Goal: Information Seeking & Learning: Check status

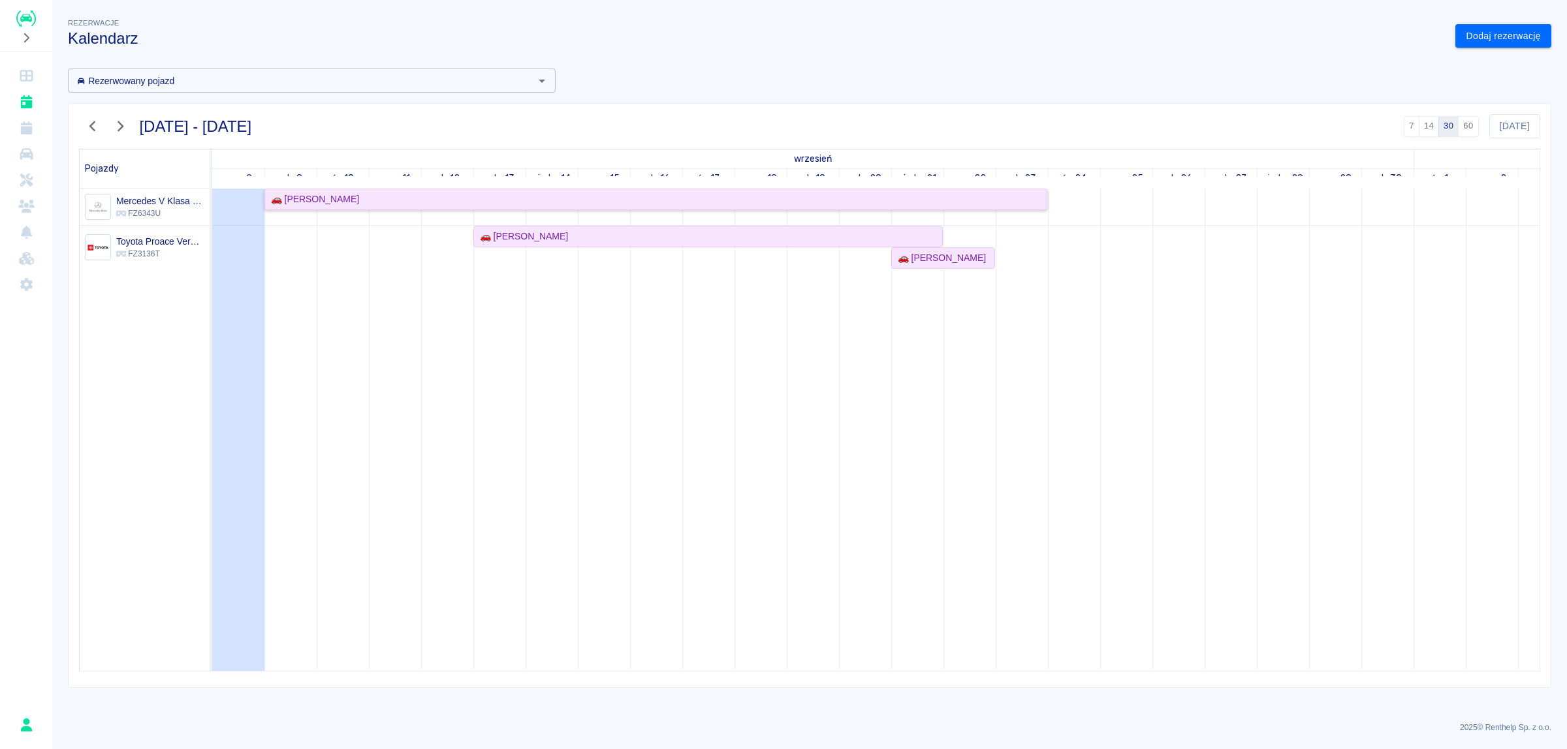
click at [469, 202] on div "🚗 [PERSON_NAME]" at bounding box center [656, 200] width 780 height 14
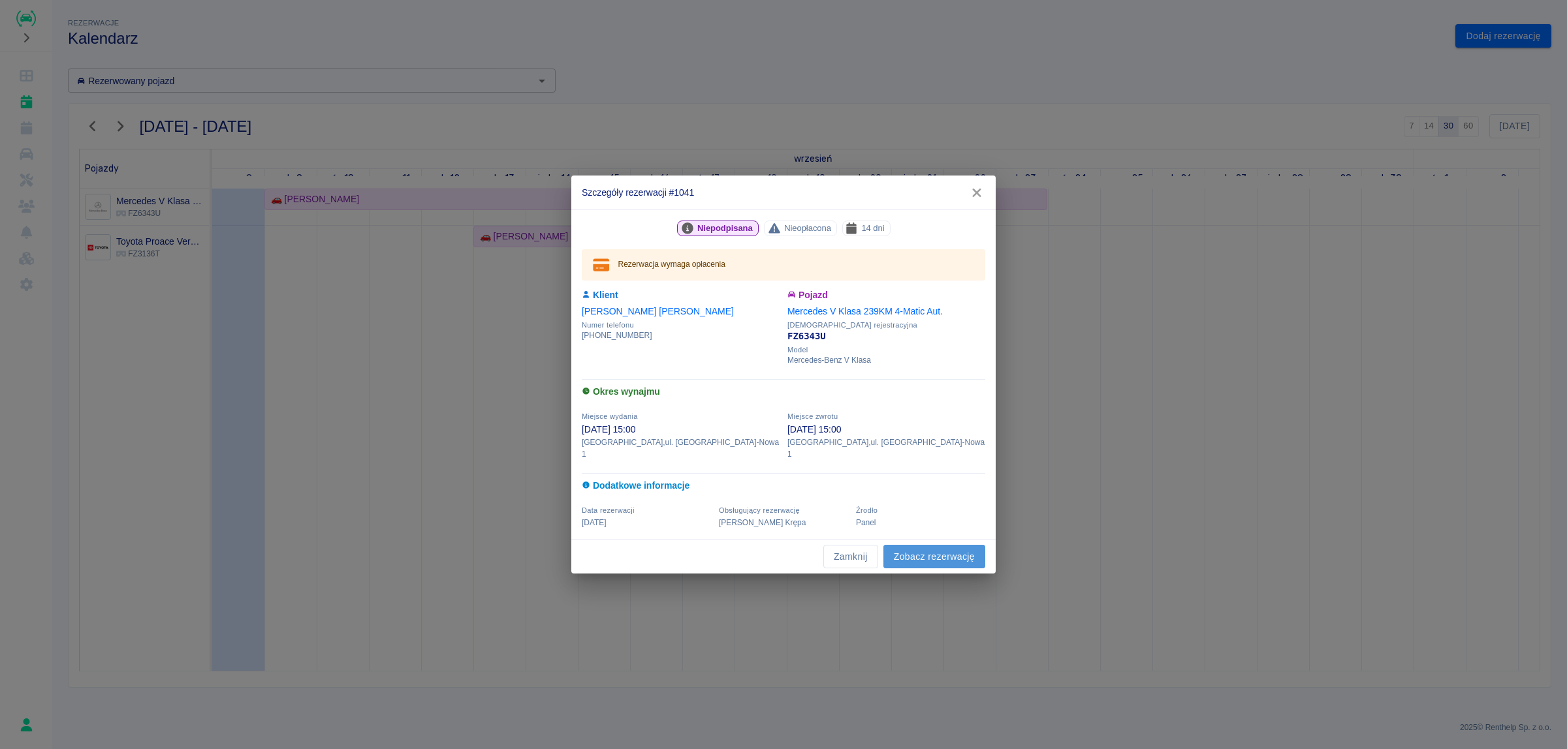
click at [948, 547] on link "Zobacz rezerwację" at bounding box center [934, 557] width 102 height 24
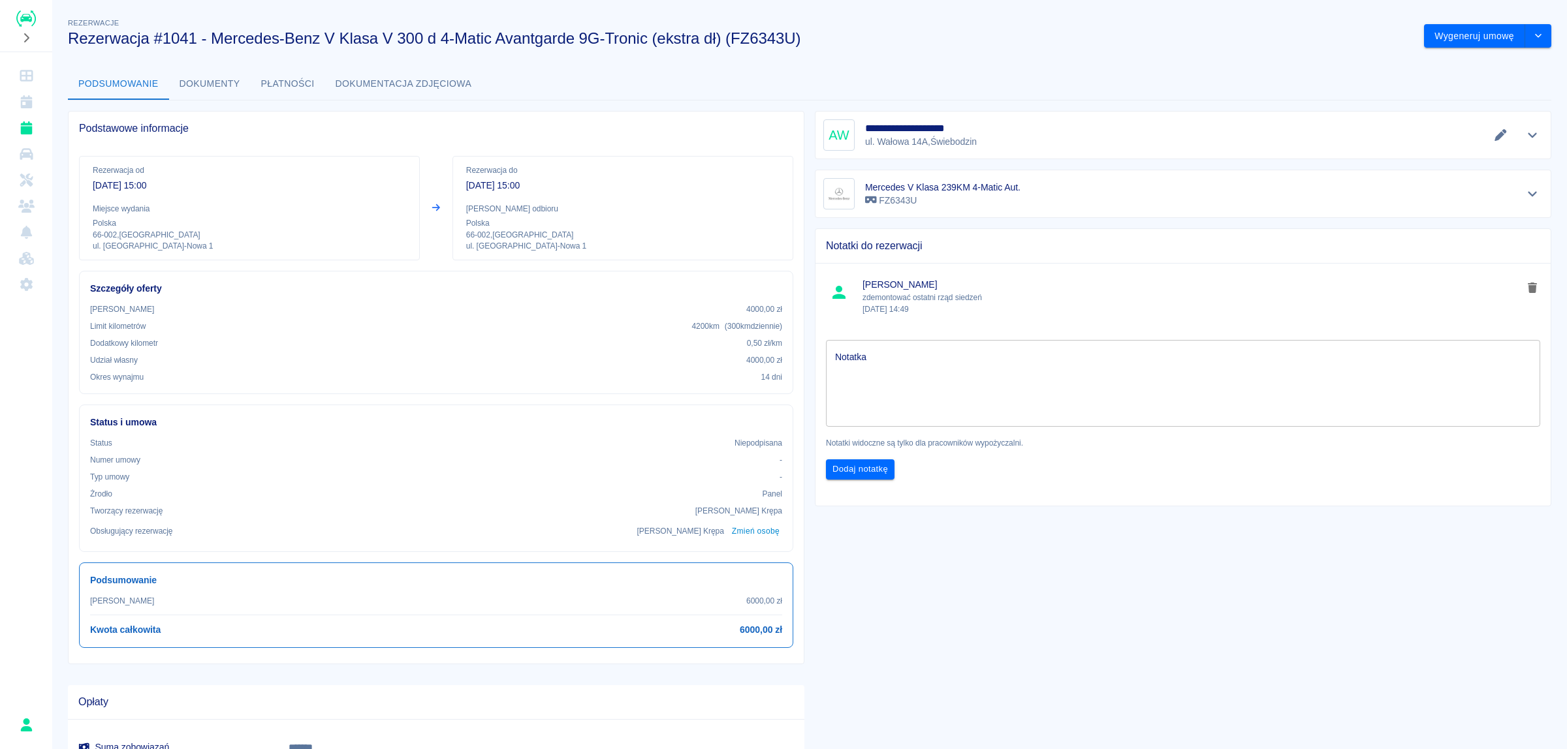
click at [1121, 605] on div "**********" at bounding box center [1177, 460] width 747 height 719
click at [223, 85] on button "Dokumenty" at bounding box center [210, 84] width 82 height 31
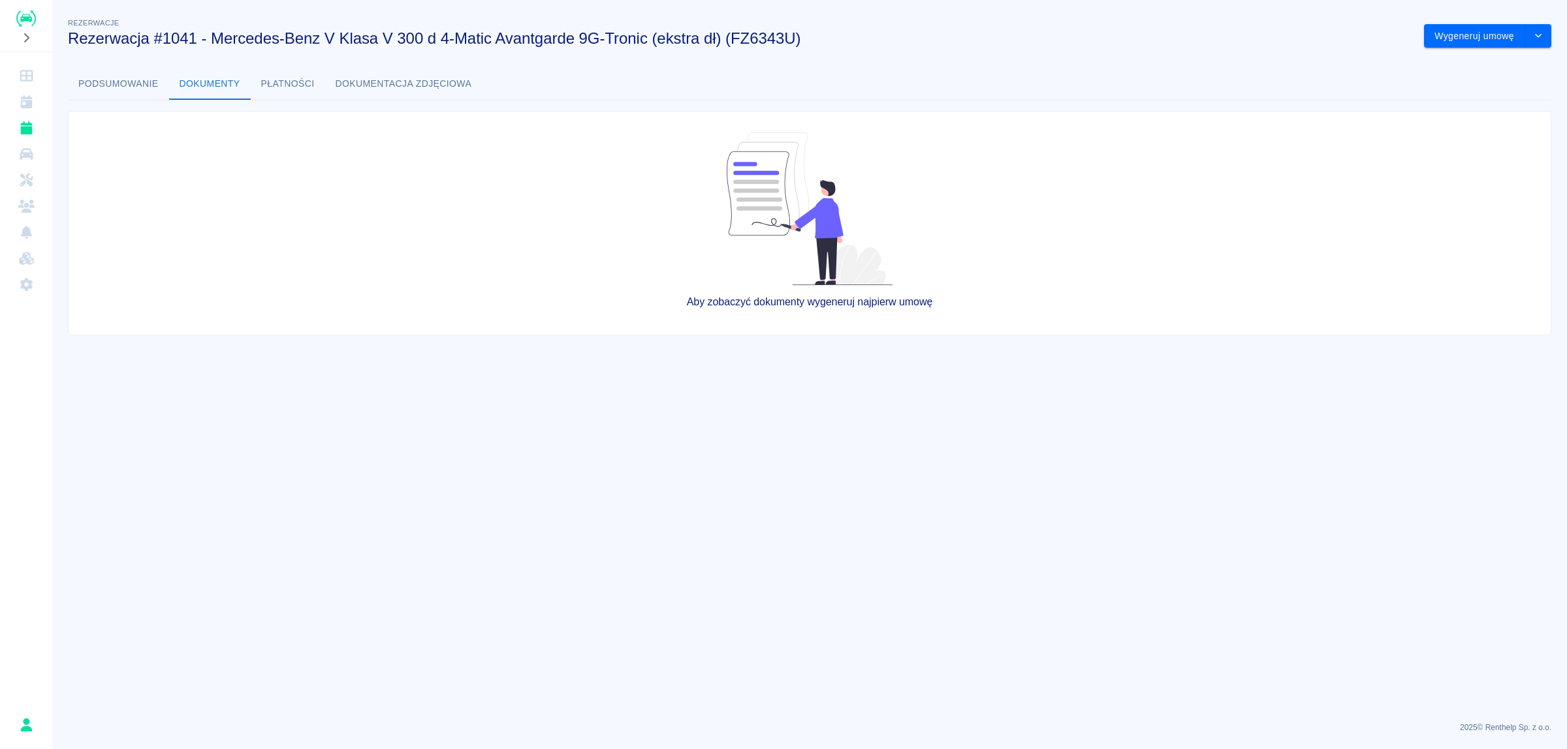
click at [135, 88] on button "Podsumowanie" at bounding box center [118, 84] width 101 height 31
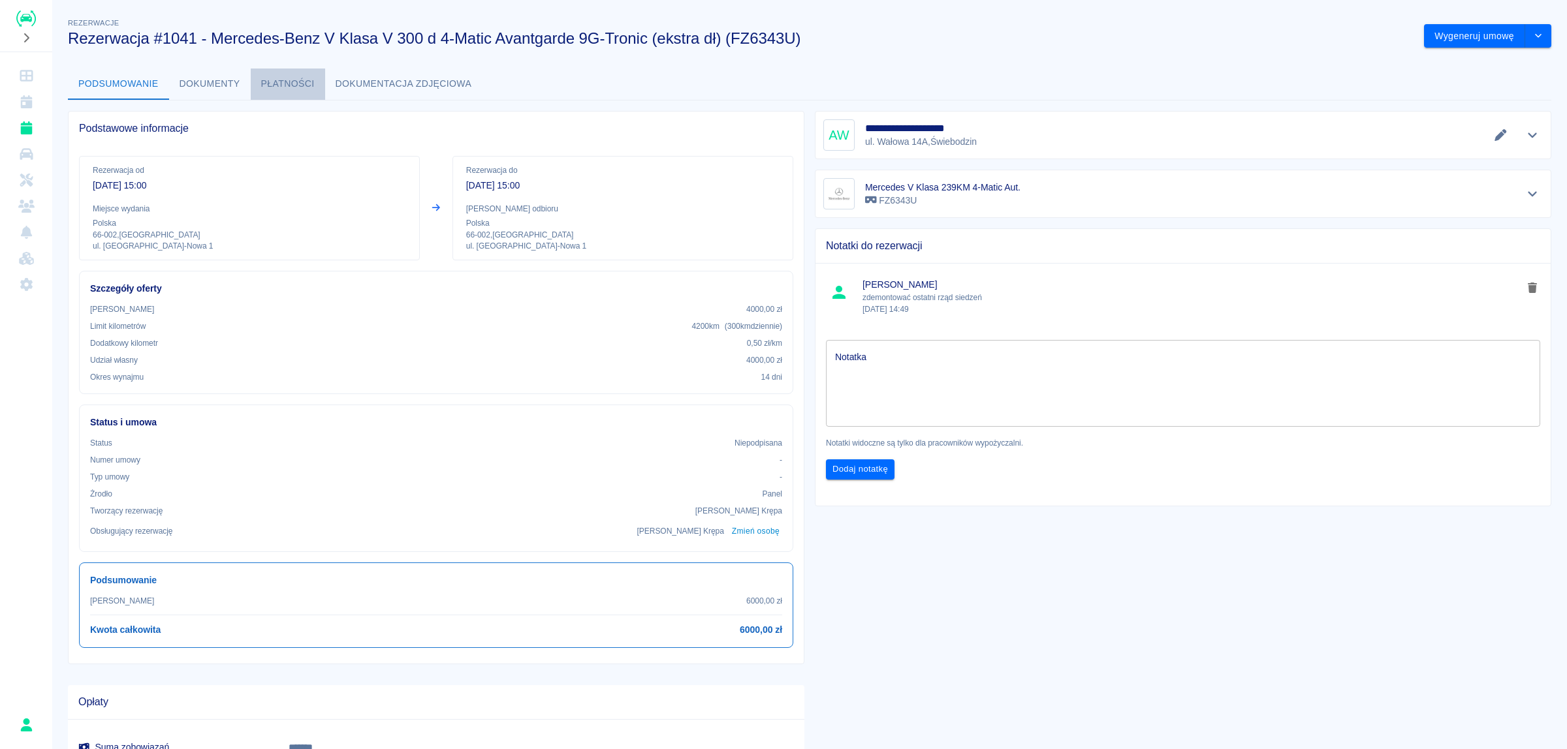
click at [297, 85] on button "Płatności" at bounding box center [288, 84] width 74 height 31
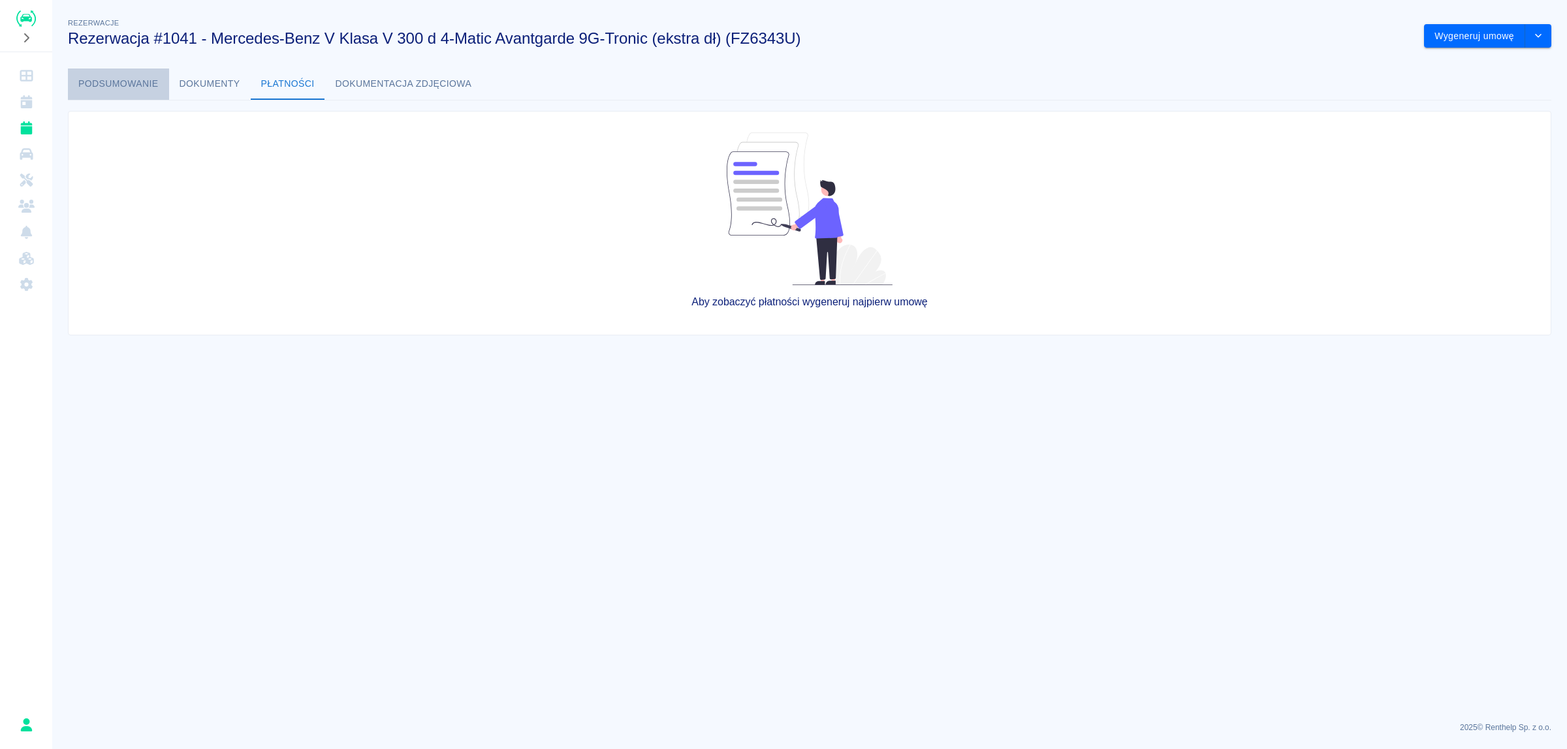
click at [165, 93] on button "Podsumowanie" at bounding box center [118, 84] width 101 height 31
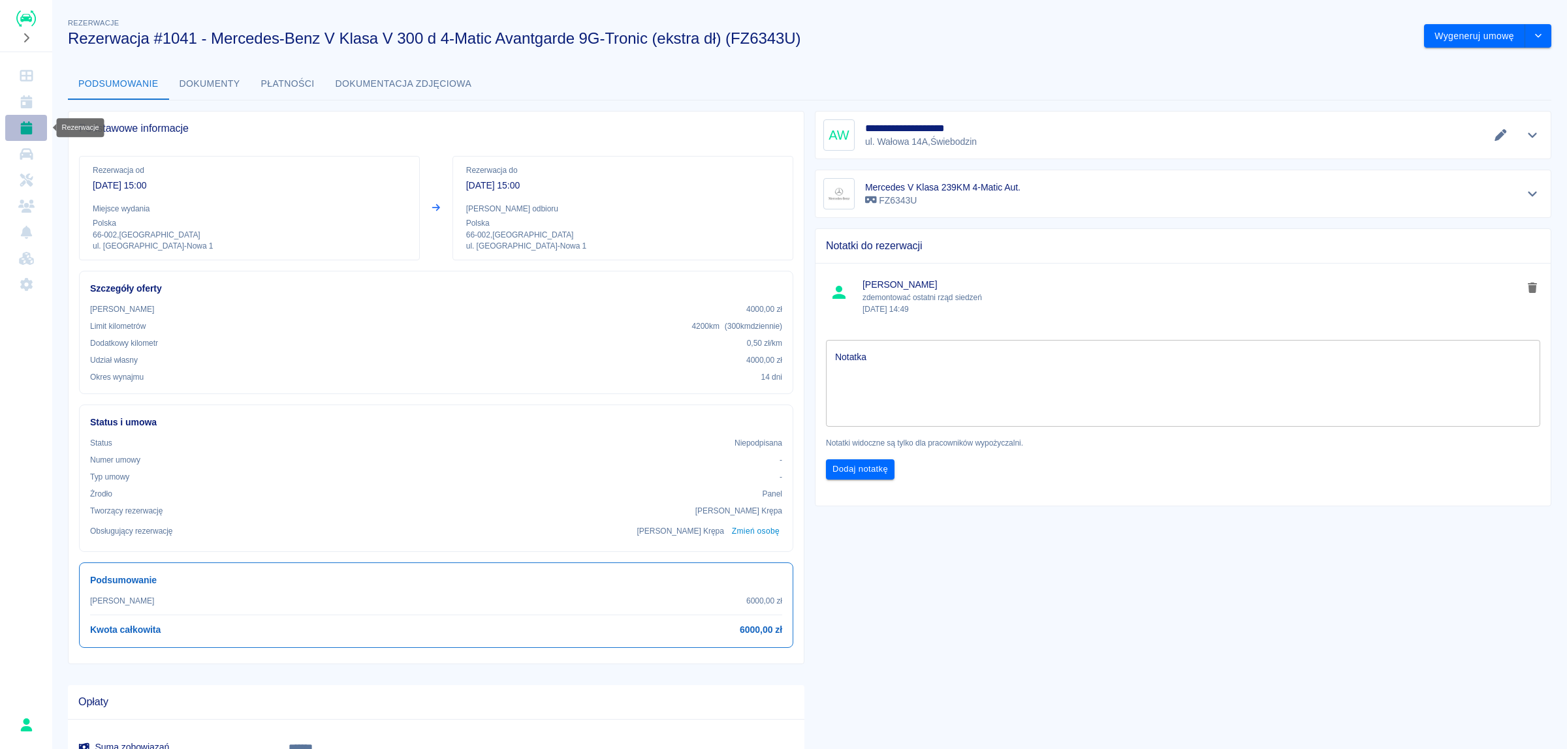
click at [26, 126] on icon "Rezerwacje" at bounding box center [26, 127] width 12 height 13
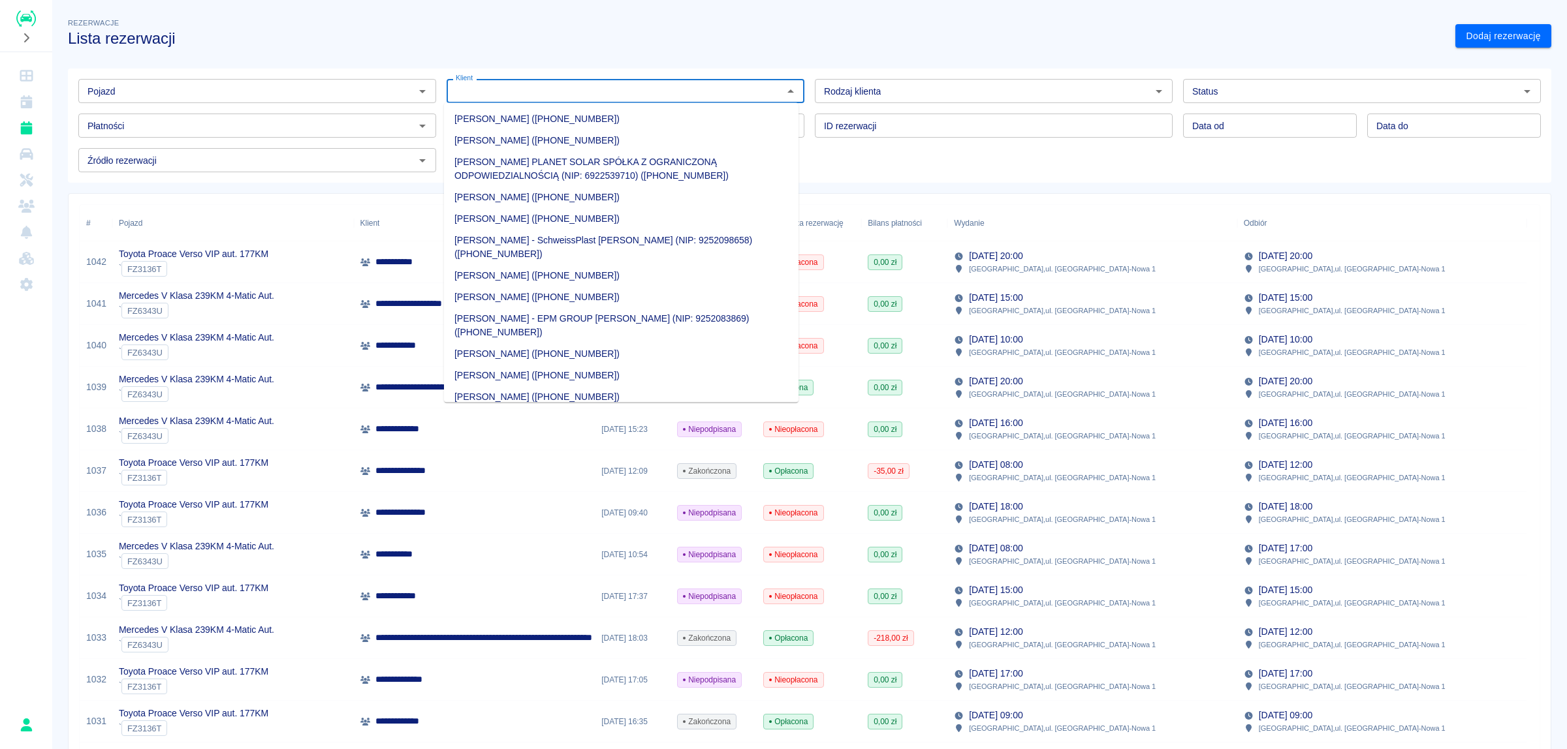
click at [579, 89] on input "Klient" at bounding box center [614, 91] width 328 height 16
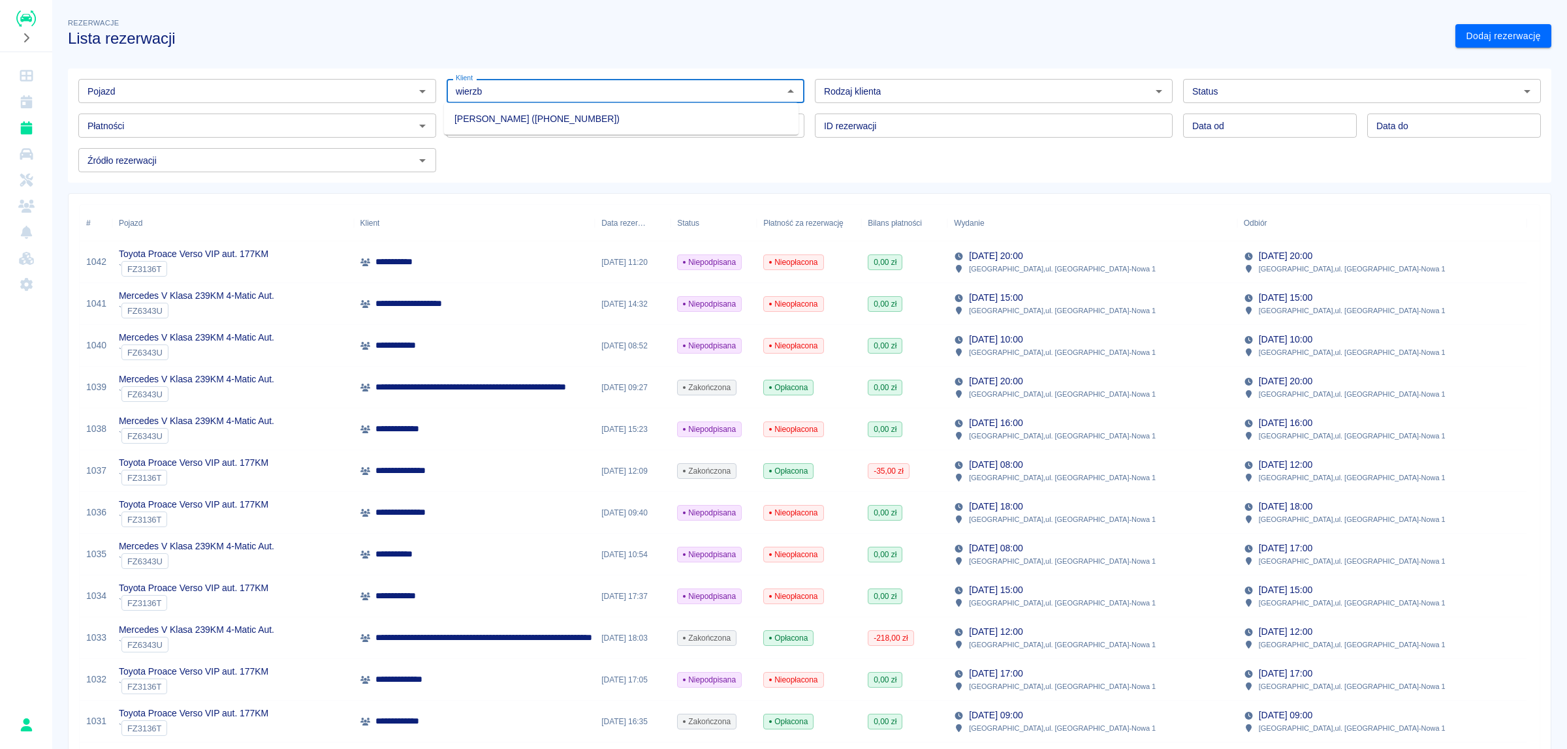
click at [565, 118] on li "[PERSON_NAME] ([PHONE_NUMBER])" at bounding box center [621, 119] width 355 height 22
type input "[PERSON_NAME] ([PHONE_NUMBER])"
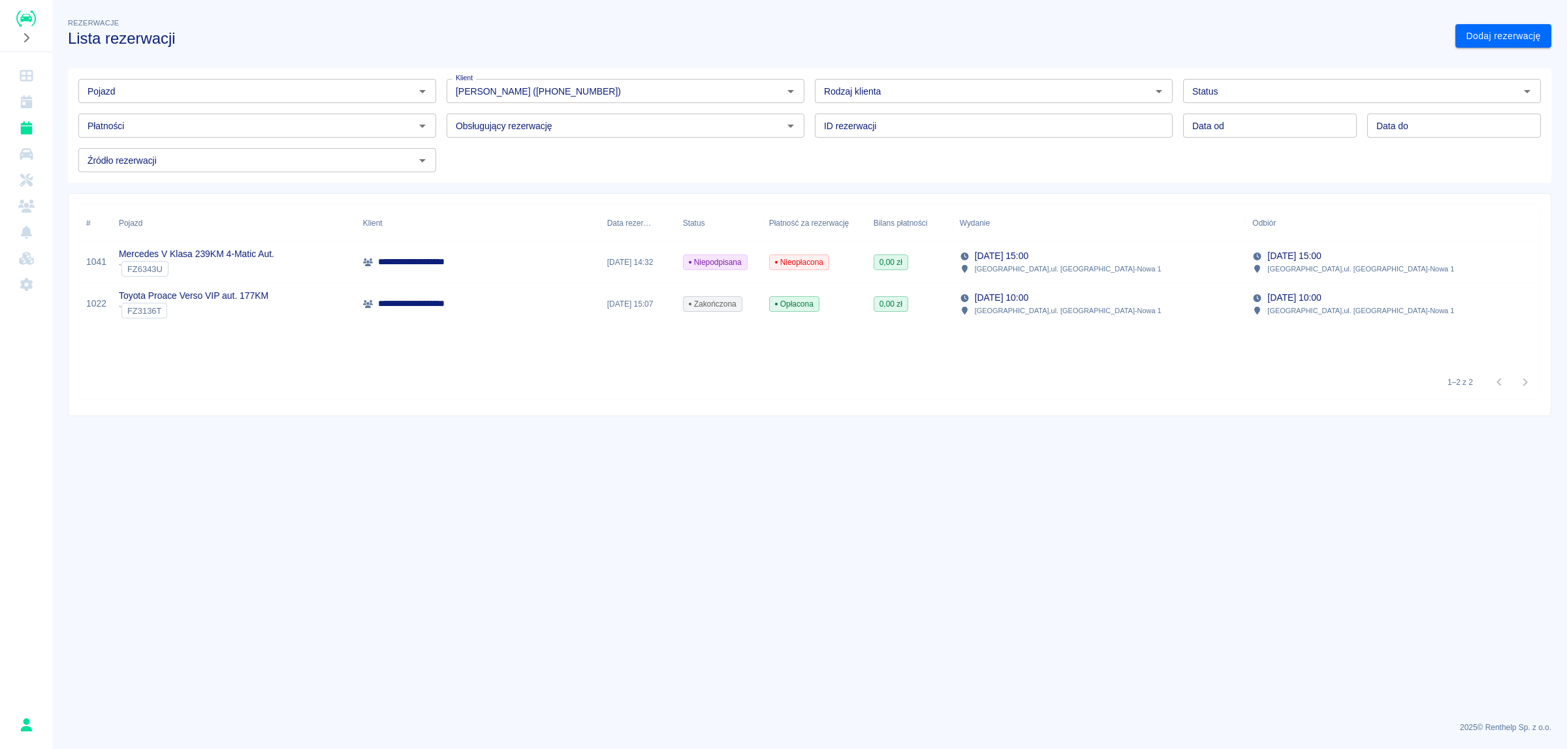
click at [481, 251] on div "**********" at bounding box center [478, 263] width 244 height 42
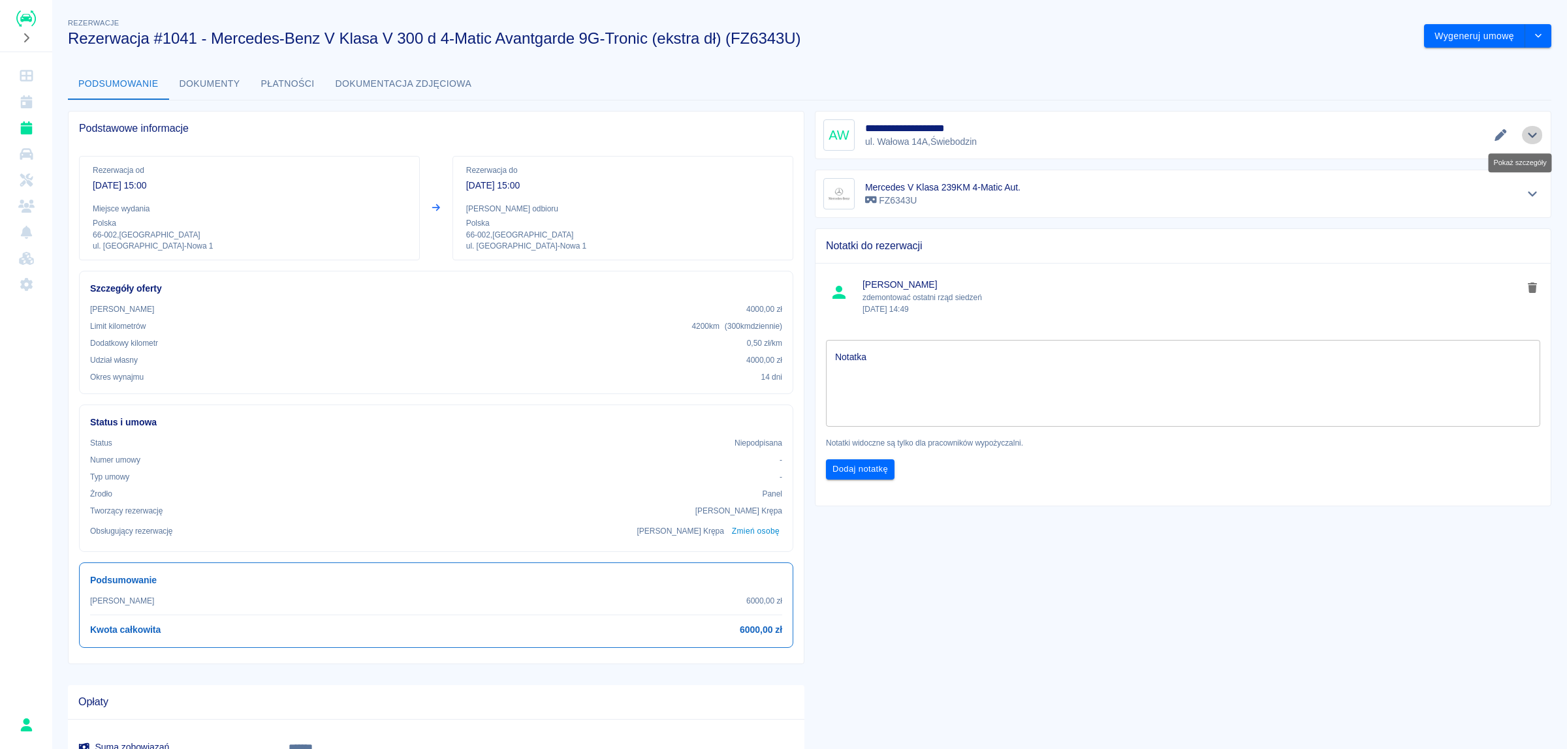
click at [1525, 132] on icon "Pokaż szczegóły" at bounding box center [1532, 135] width 15 height 12
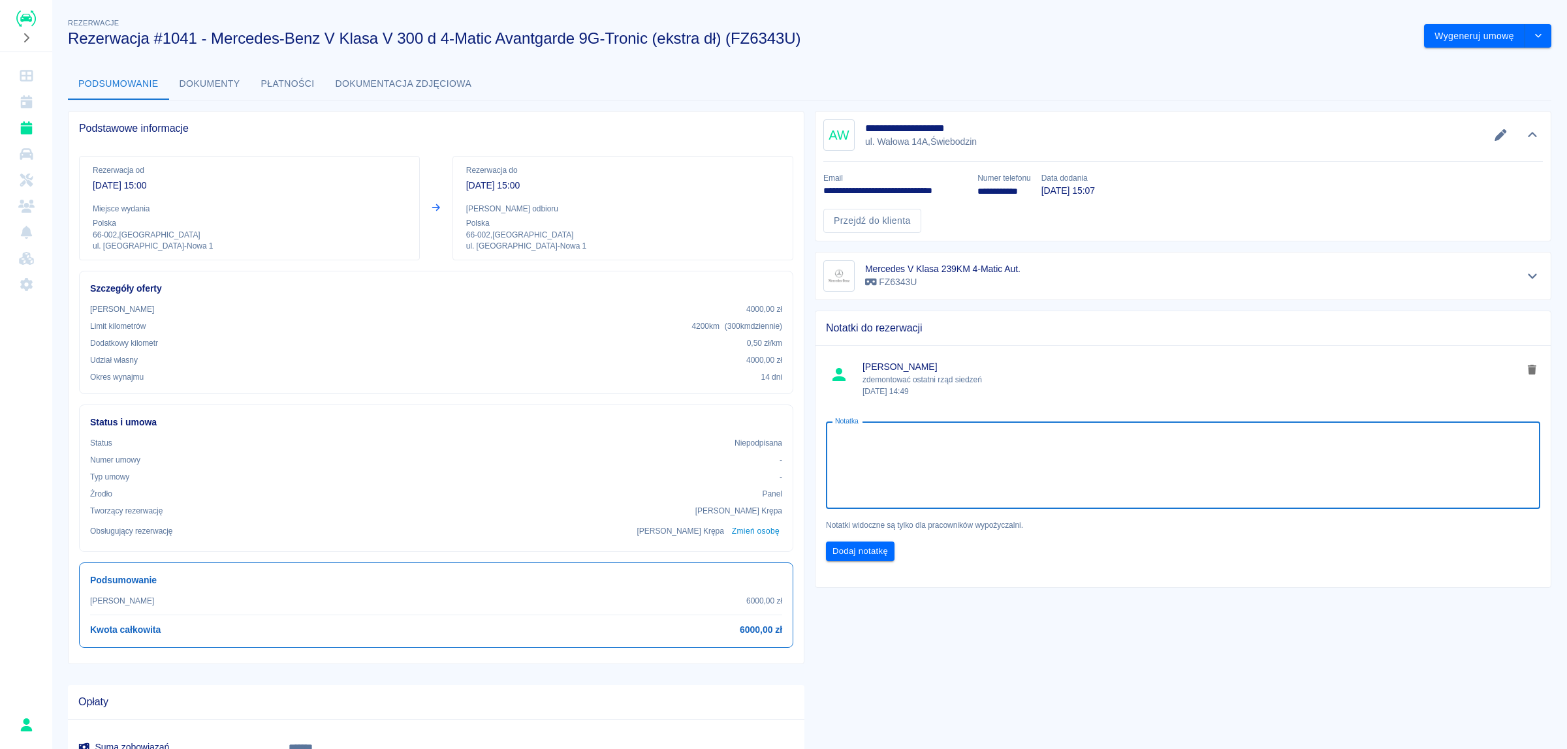
click at [1001, 458] on textarea "Notatka" at bounding box center [1183, 465] width 696 height 65
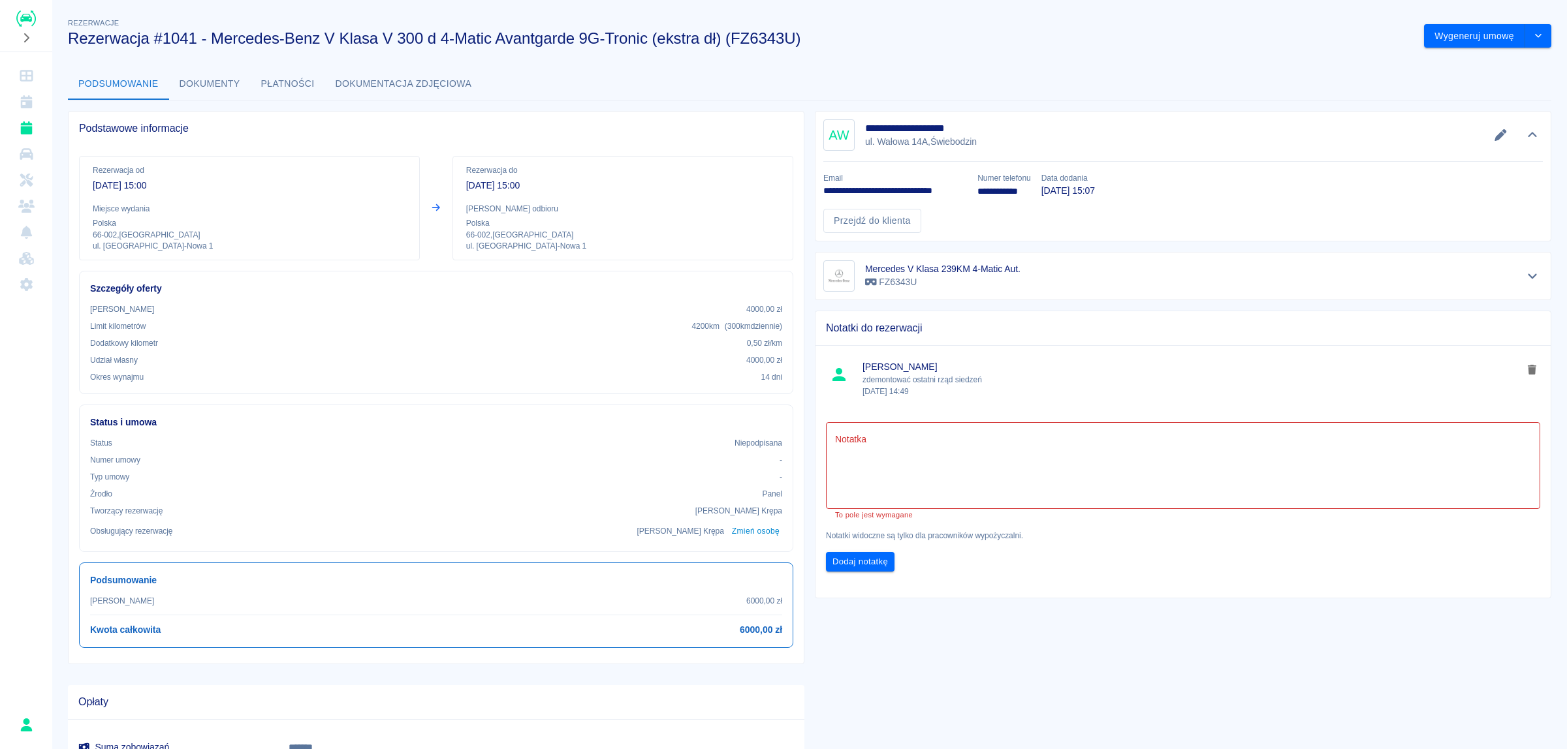
click at [1203, 677] on div "**********" at bounding box center [1177, 460] width 747 height 719
click at [31, 82] on icon "Dashboard" at bounding box center [26, 75] width 16 height 13
